Goal: Download file/media

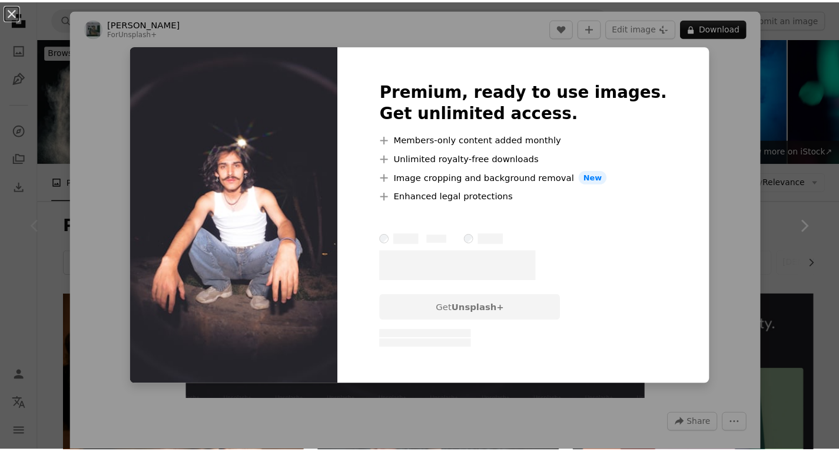
scroll to position [625, 0]
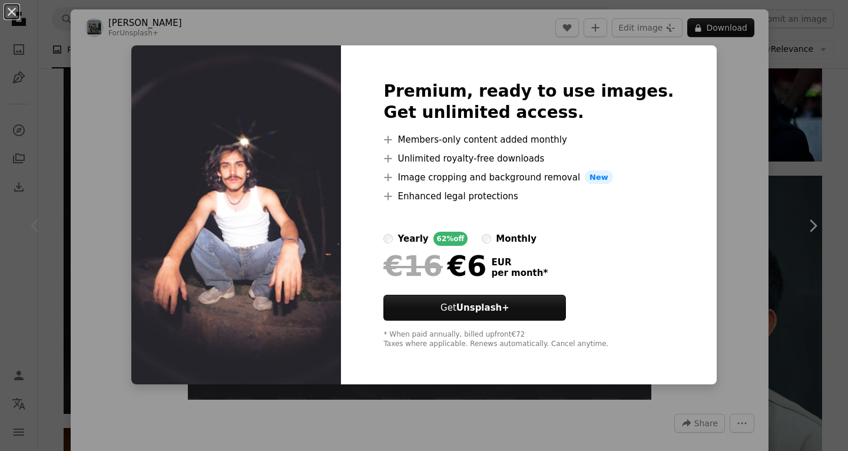
click at [651, 68] on div "Premium, ready to use images. Get unlimited access. A plus sign Members-only co…" at bounding box center [528, 214] width 375 height 339
click at [747, 123] on div "An X shape Premium, ready to use images. Get unlimited access. A plus sign Memb…" at bounding box center [424, 225] width 848 height 451
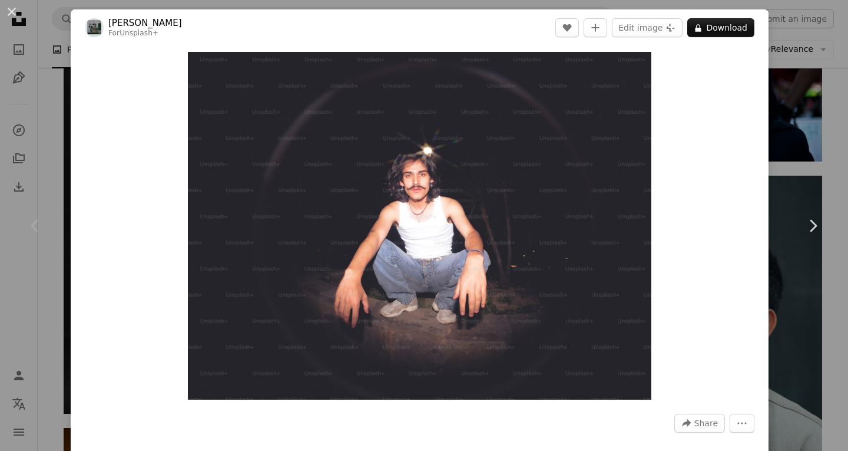
click at [26, 36] on div "An X shape Chevron left Chevron right [PERSON_NAME] For Unsplash+ A heart A plu…" at bounding box center [424, 225] width 848 height 451
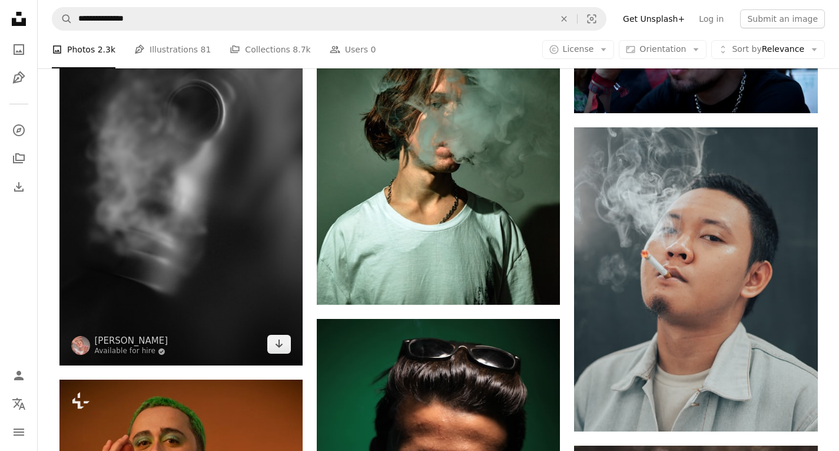
scroll to position [684, 0]
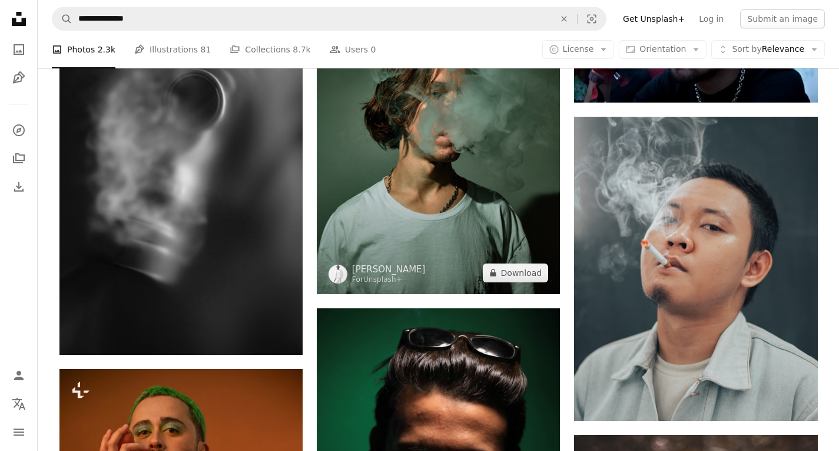
click at [382, 206] on img at bounding box center [438, 111] width 243 height 365
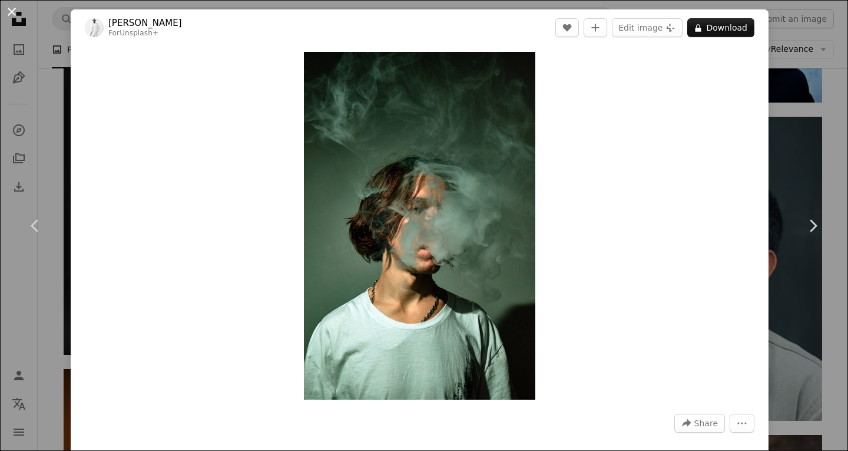
click at [12, 19] on button "An X shape" at bounding box center [12, 12] width 14 height 14
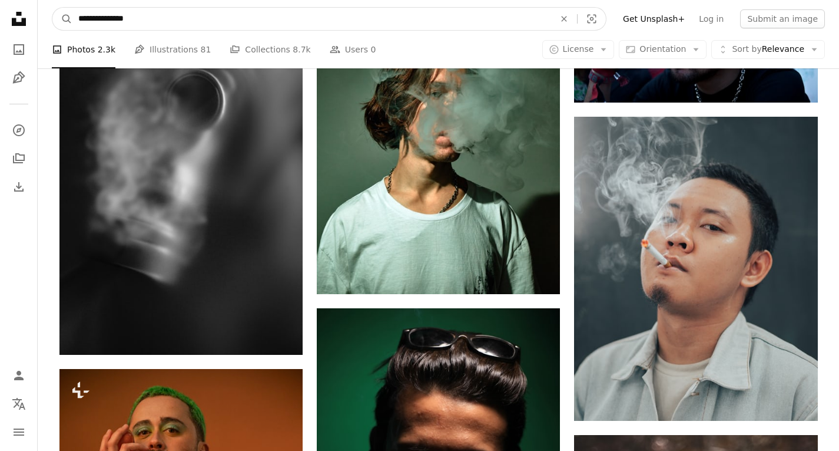
click at [148, 17] on input "**********" at bounding box center [311, 19] width 479 height 22
click at [574, 24] on button "An X shape" at bounding box center [564, 19] width 26 height 22
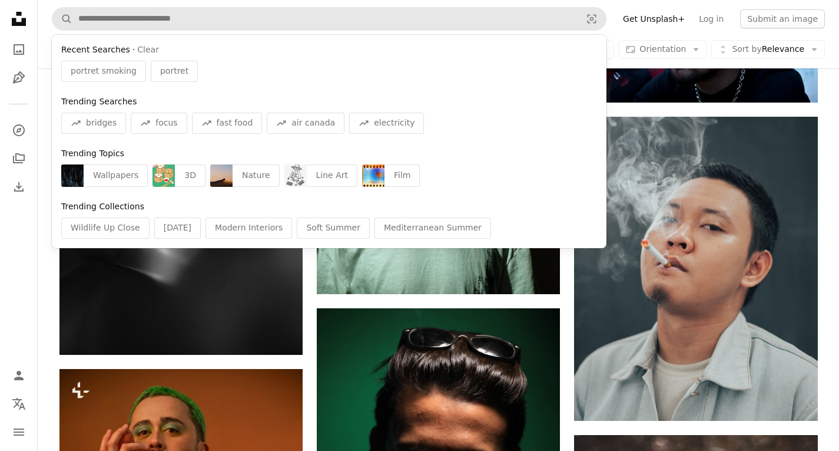
click at [168, 62] on div "portret" at bounding box center [174, 71] width 47 height 21
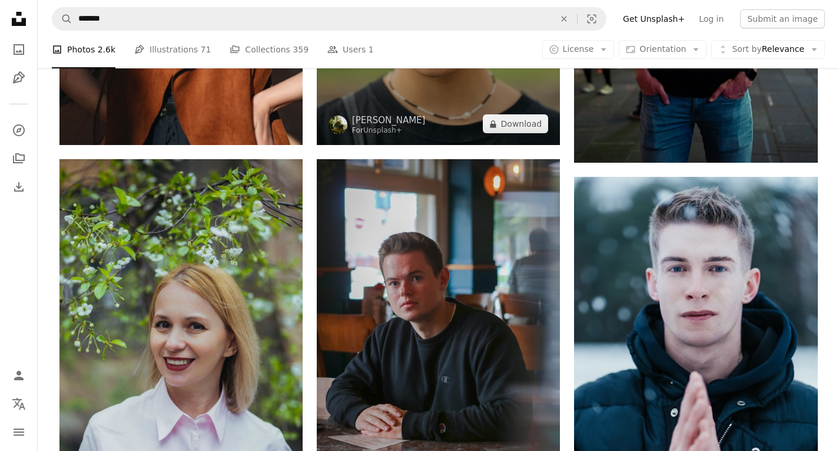
scroll to position [942, 0]
